Goal: Information Seeking & Learning: Learn about a topic

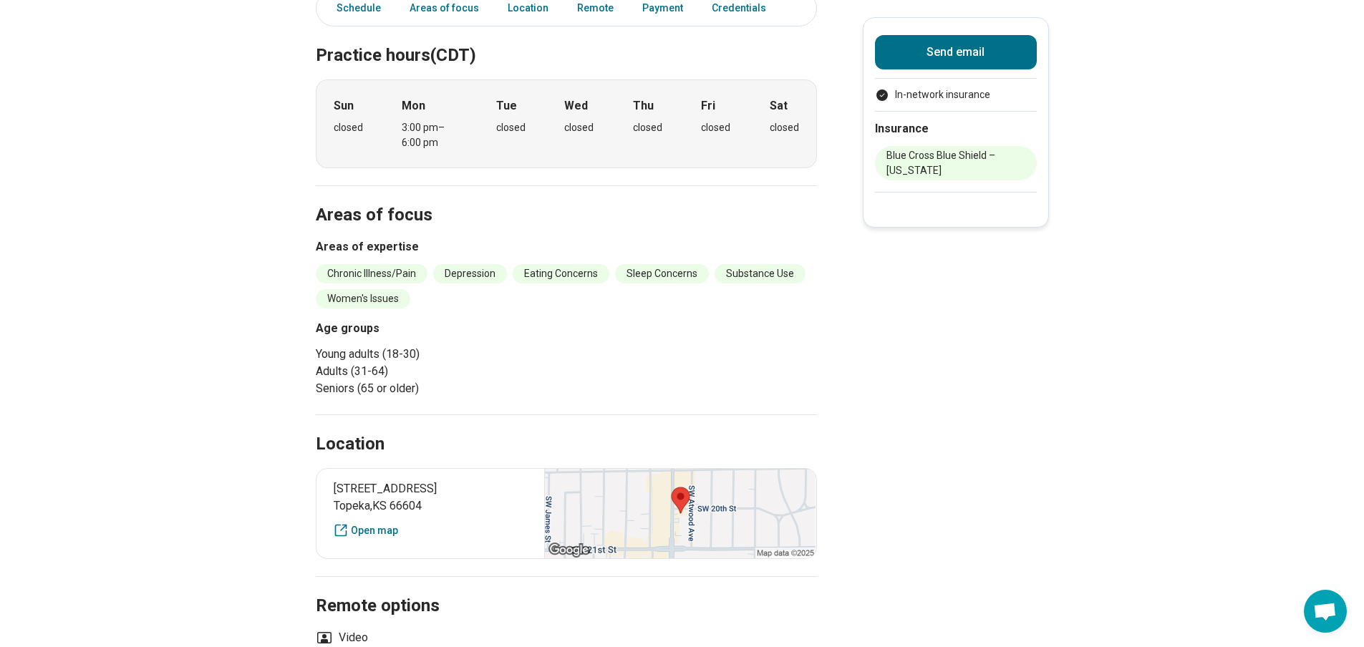
scroll to position [286, 0]
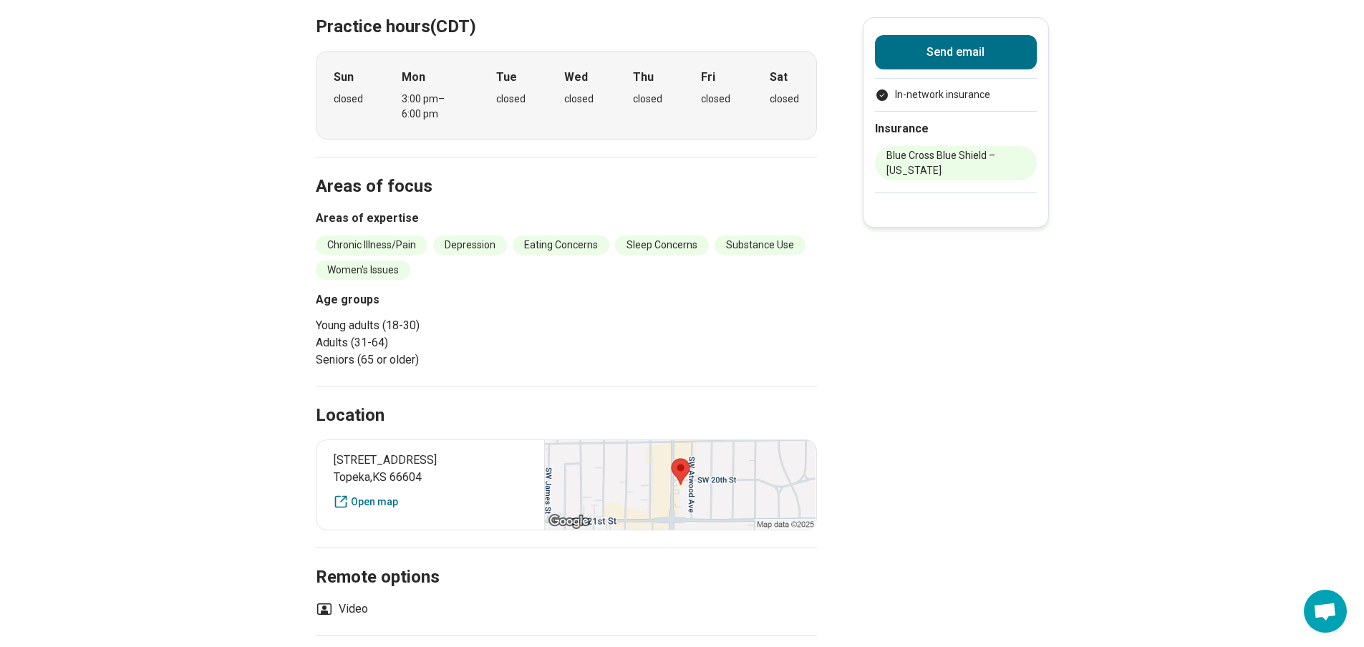
click at [567, 243] on li "Eating Concerns" at bounding box center [561, 245] width 97 height 19
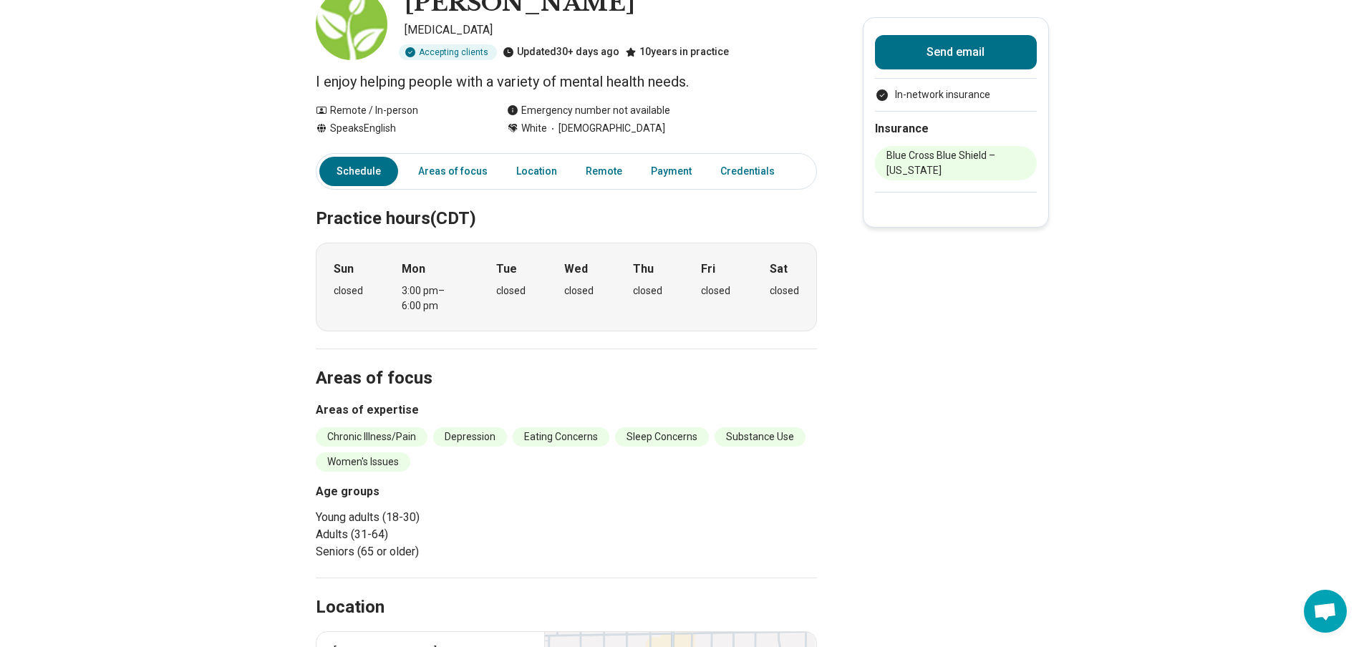
scroll to position [72, 0]
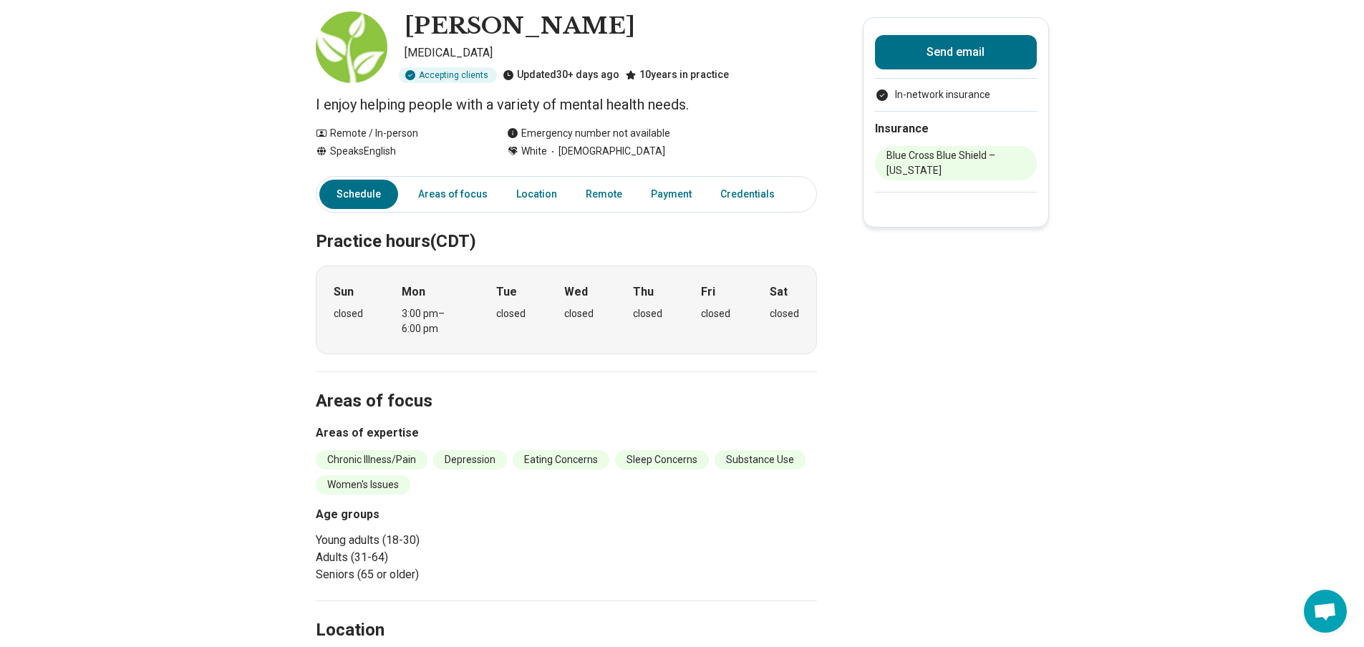
click at [611, 195] on link "Remote" at bounding box center [604, 194] width 54 height 29
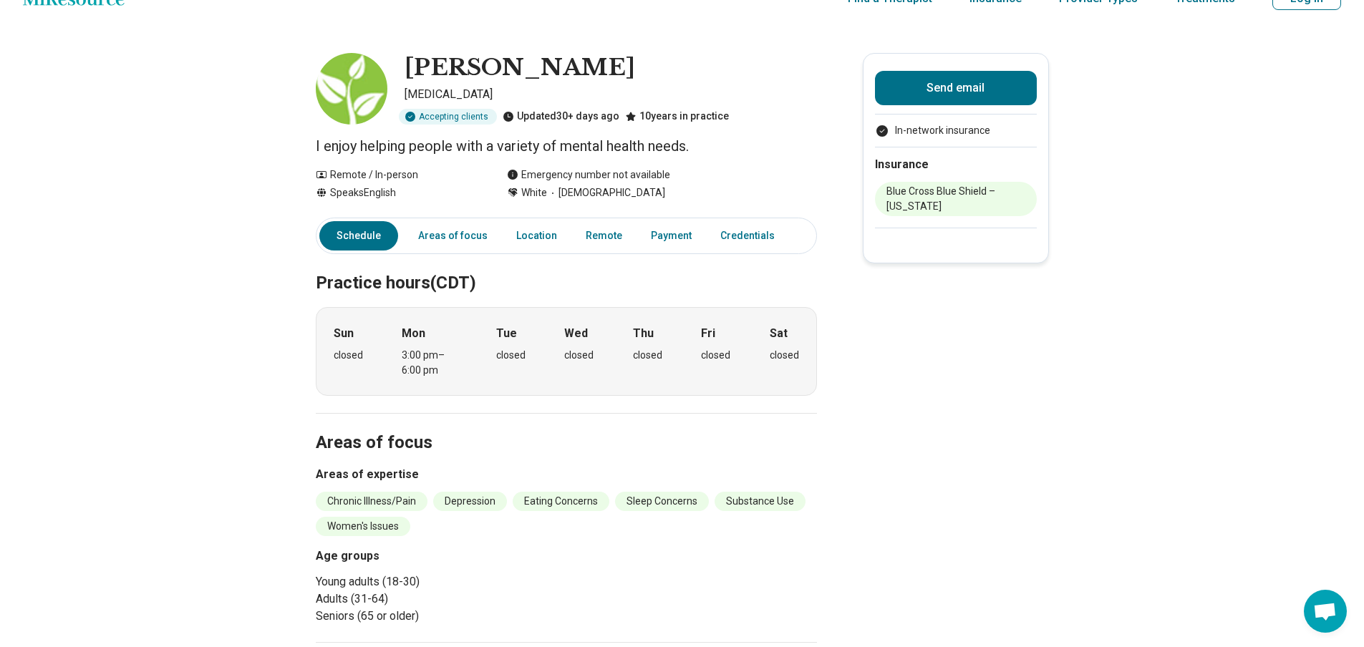
scroll to position [0, 0]
